Goal: Task Accomplishment & Management: Manage account settings

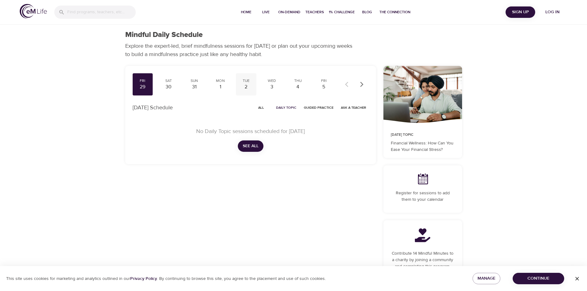
click at [247, 85] on div "2" at bounding box center [245, 87] width 15 height 7
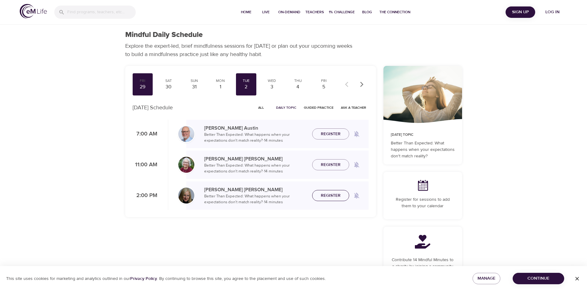
click at [332, 196] on span "Register" at bounding box center [331, 196] width 20 height 8
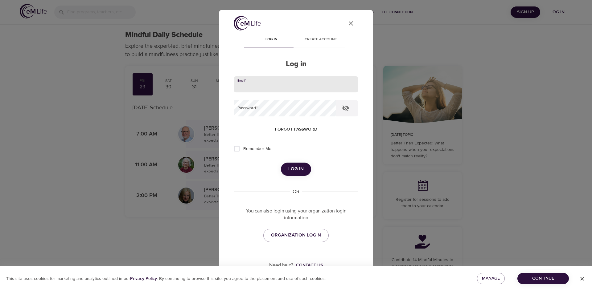
click at [247, 85] on input "email" at bounding box center [296, 84] width 125 height 17
type input "[EMAIL_ADDRESS][DOMAIN_NAME]"
click at [288, 130] on span "Forgot password" at bounding box center [296, 130] width 42 height 8
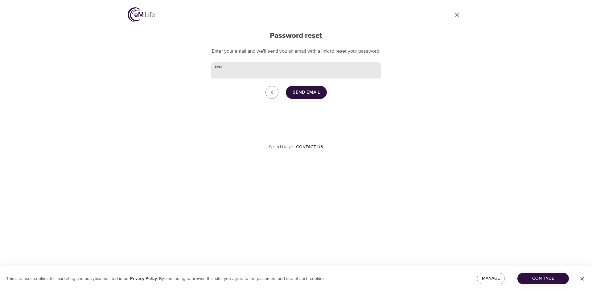
click at [220, 79] on input "Email   *" at bounding box center [296, 70] width 170 height 17
type input "[EMAIL_ADDRESS][DOMAIN_NAME]"
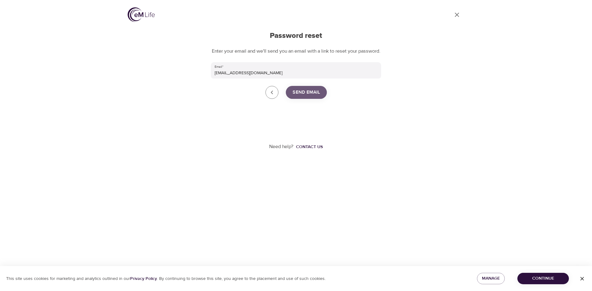
click at [316, 96] on span "Send Email" at bounding box center [305, 92] width 27 height 8
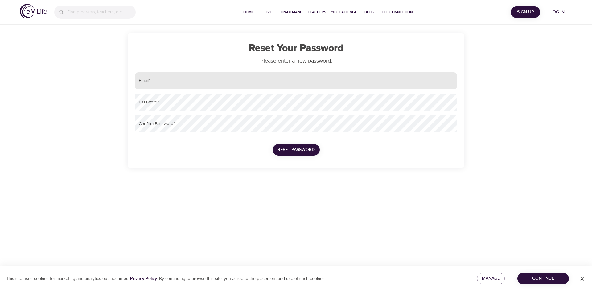
click at [167, 82] on input "email" at bounding box center [296, 80] width 322 height 17
type input "[EMAIL_ADDRESS][DOMAIN_NAME]"
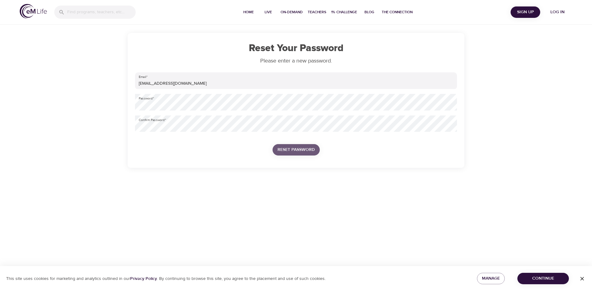
click at [301, 149] on span "Reset Password" at bounding box center [295, 150] width 37 height 8
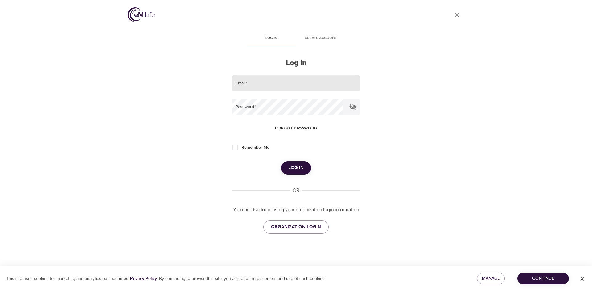
click at [243, 84] on input "email" at bounding box center [296, 83] width 128 height 17
type input "[EMAIL_ADDRESS][DOMAIN_NAME]"
click at [298, 170] on span "Log in" at bounding box center [295, 168] width 15 height 8
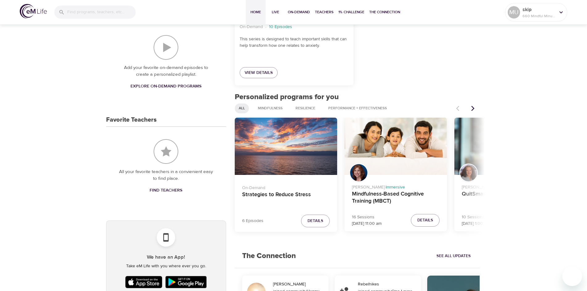
scroll to position [170, 0]
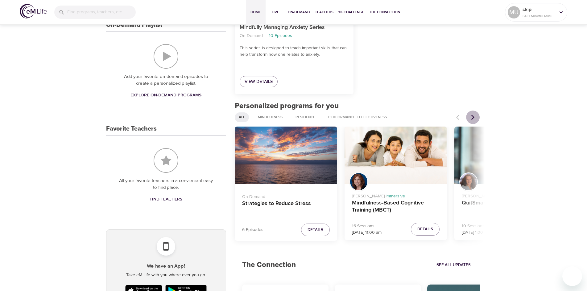
click at [472, 117] on icon "Next items" at bounding box center [472, 117] width 6 height 6
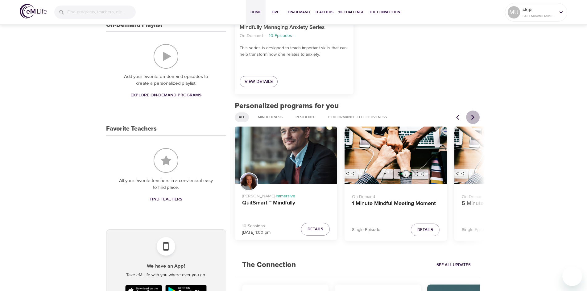
click at [472, 117] on icon "Next items" at bounding box center [472, 117] width 6 height 6
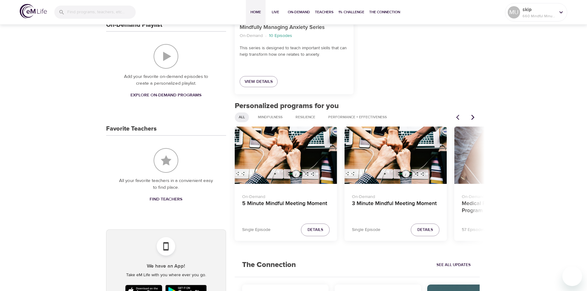
click at [472, 117] on icon "Next items" at bounding box center [472, 117] width 6 height 6
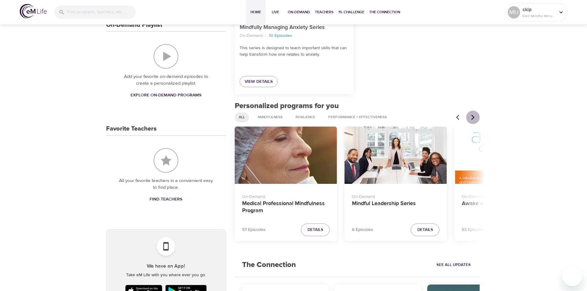
click at [472, 117] on icon "Next items" at bounding box center [472, 117] width 6 height 6
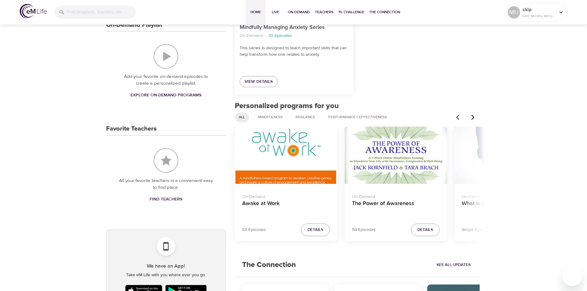
click at [472, 117] on icon "Next items" at bounding box center [472, 117] width 6 height 6
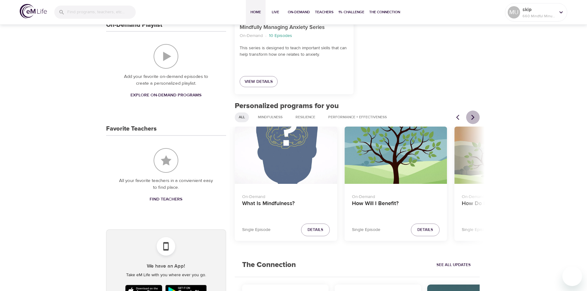
click at [472, 117] on icon "Next items" at bounding box center [472, 117] width 6 height 6
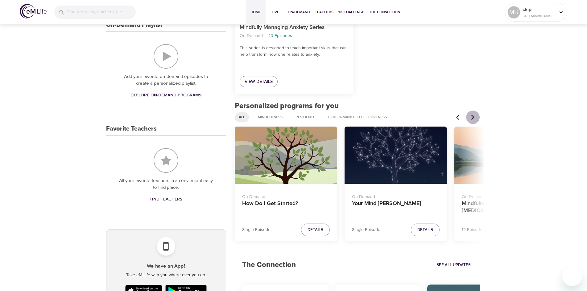
click at [472, 117] on icon "Next items" at bounding box center [472, 117] width 6 height 6
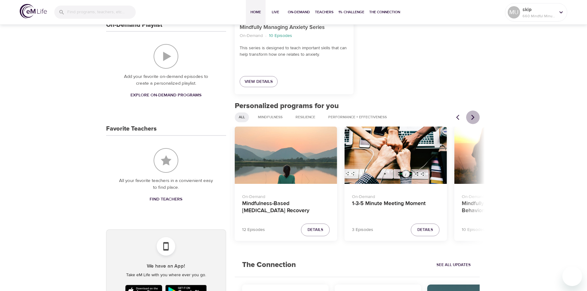
click at [472, 117] on icon "Next items" at bounding box center [472, 117] width 6 height 6
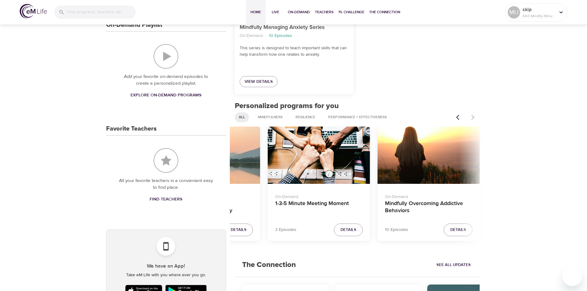
drag, startPoint x: 434, startPoint y: 289, endPoint x: 428, endPoint y: 273, distance: 17.1
click at [458, 115] on icon "Previous items" at bounding box center [459, 117] width 6 height 6
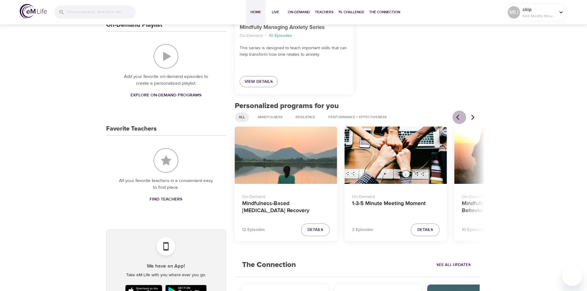
click at [455, 117] on button "Previous items" at bounding box center [459, 118] width 14 height 14
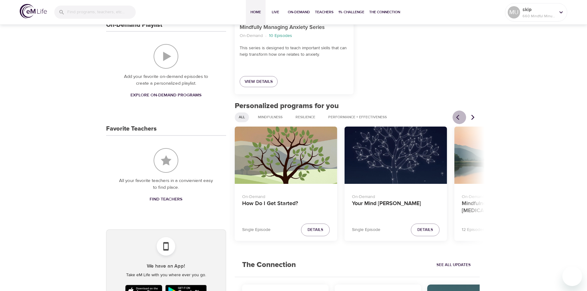
click at [455, 117] on button "Previous items" at bounding box center [459, 118] width 14 height 14
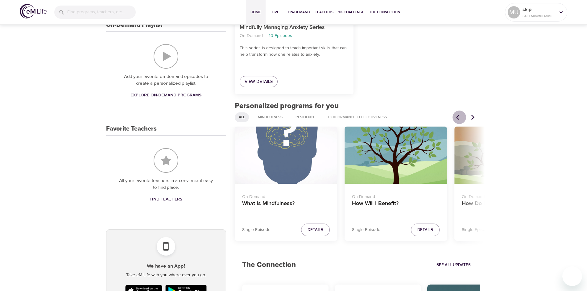
click at [455, 117] on button "Previous items" at bounding box center [459, 118] width 14 height 14
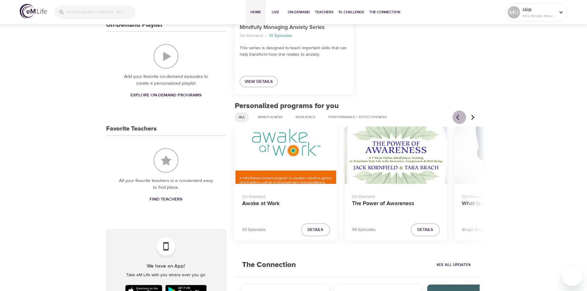
click at [455, 117] on button "Previous items" at bounding box center [459, 118] width 14 height 14
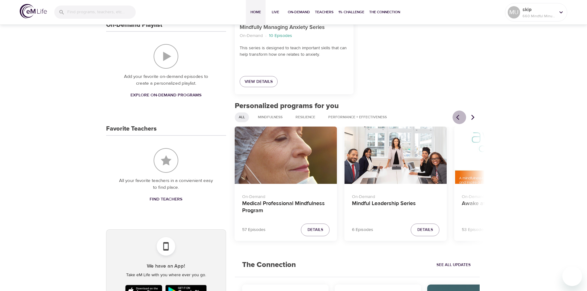
click at [455, 117] on button "Previous items" at bounding box center [459, 118] width 14 height 14
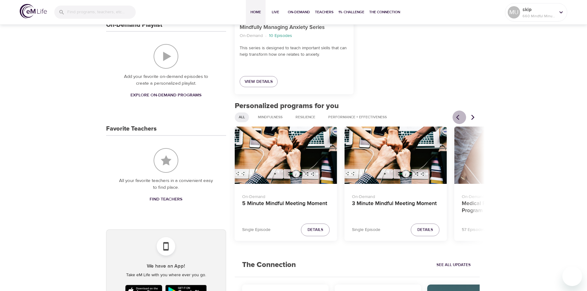
click at [458, 117] on icon "Previous items" at bounding box center [459, 117] width 6 height 6
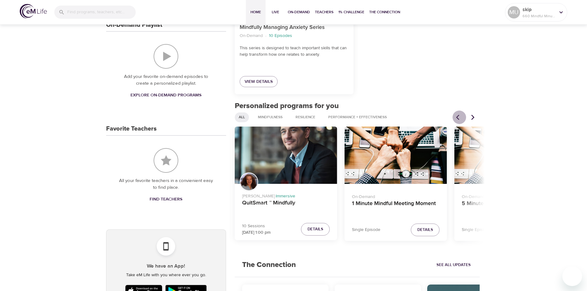
click at [458, 117] on icon "Previous items" at bounding box center [459, 117] width 6 height 6
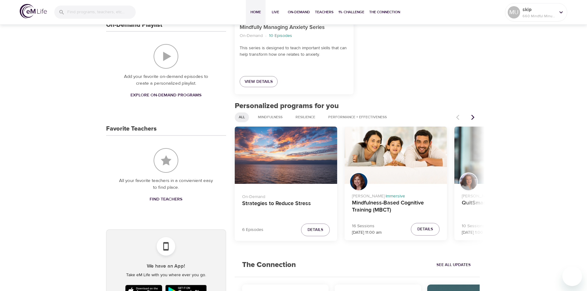
click at [458, 117] on div at bounding box center [465, 118] width 27 height 14
click at [314, 229] on span "Details" at bounding box center [315, 230] width 16 height 7
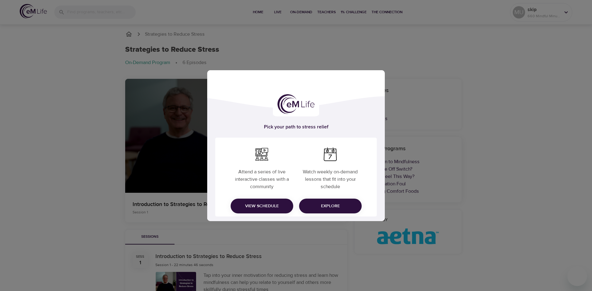
click at [331, 206] on span "Explore" at bounding box center [330, 206] width 53 height 8
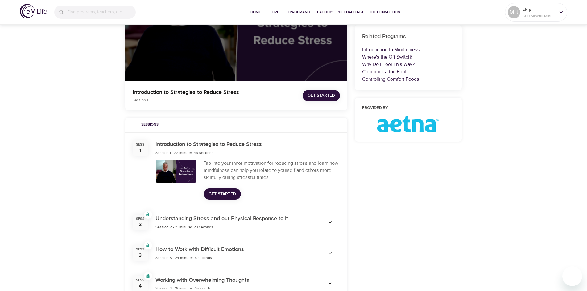
scroll to position [123, 0]
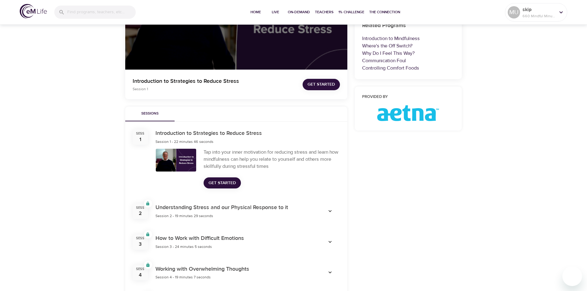
click at [474, 260] on div "Strategies to Reduce Stress Strategies to Reduce Stress On-Demand Program 6 Epi…" at bounding box center [293, 140] width 587 height 481
